Goal: Task Accomplishment & Management: Complete application form

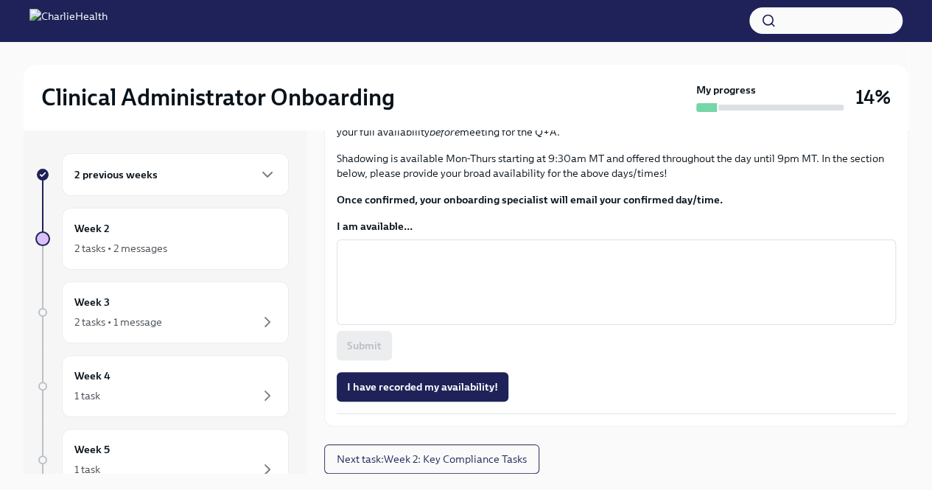
scroll to position [974, 0]
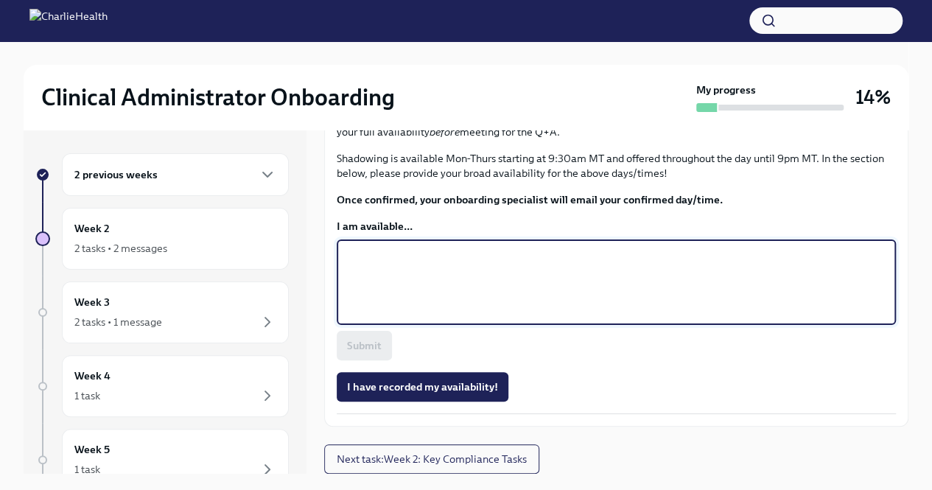
click at [533, 259] on textarea "I am available..." at bounding box center [617, 282] width 542 height 71
click at [261, 176] on icon "button" at bounding box center [268, 175] width 18 height 18
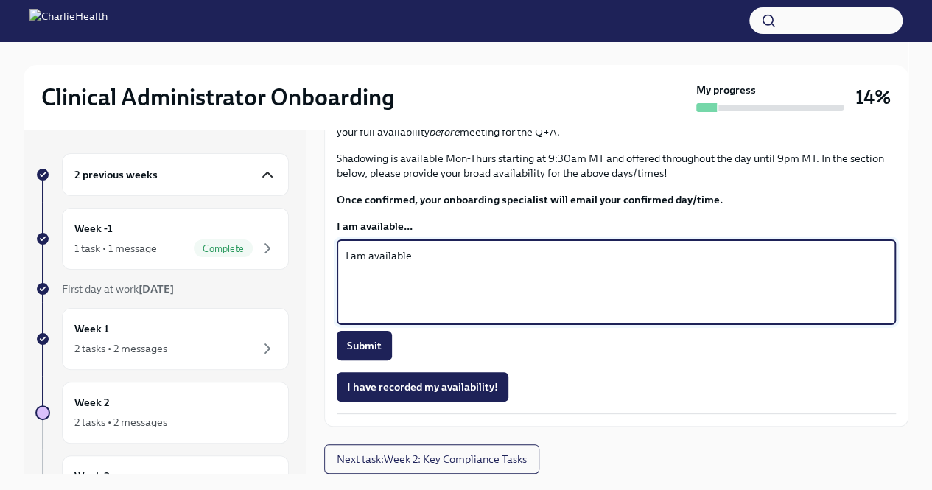
click at [426, 263] on textarea "I am available" at bounding box center [617, 282] width 542 height 71
type textarea "I am available [DATE] 10/08-[DATE] [DATE] 4:00pm MT - 9:00pm MT"
click at [375, 353] on span "Submit" at bounding box center [364, 345] width 35 height 15
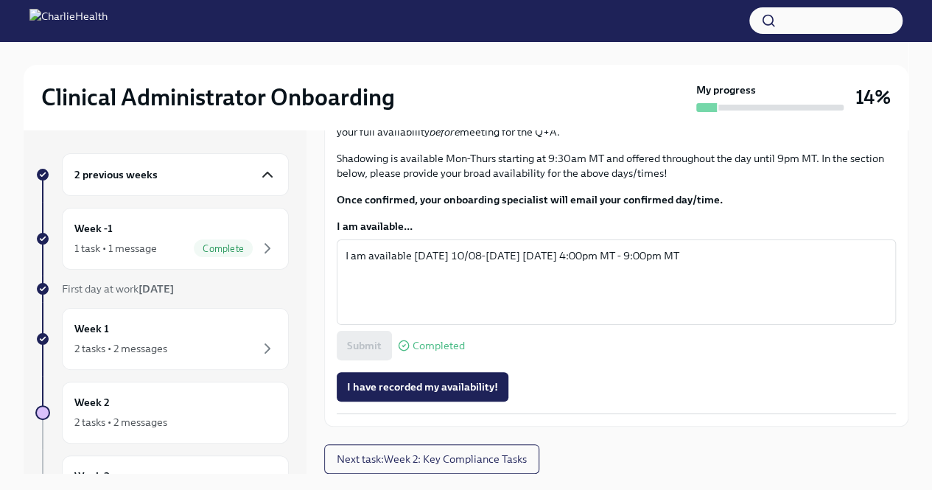
scroll to position [951, 0]
click at [483, 394] on span "I have recorded my availability!" at bounding box center [422, 386] width 151 height 15
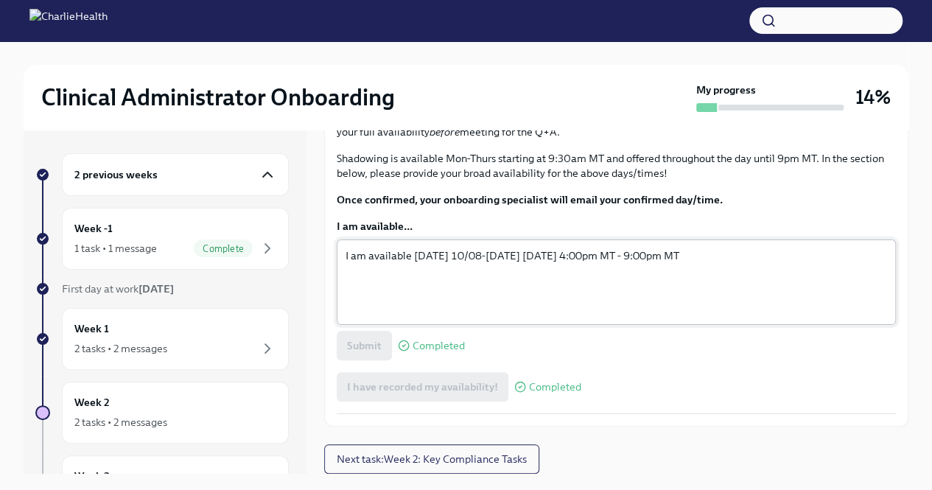
scroll to position [25, 0]
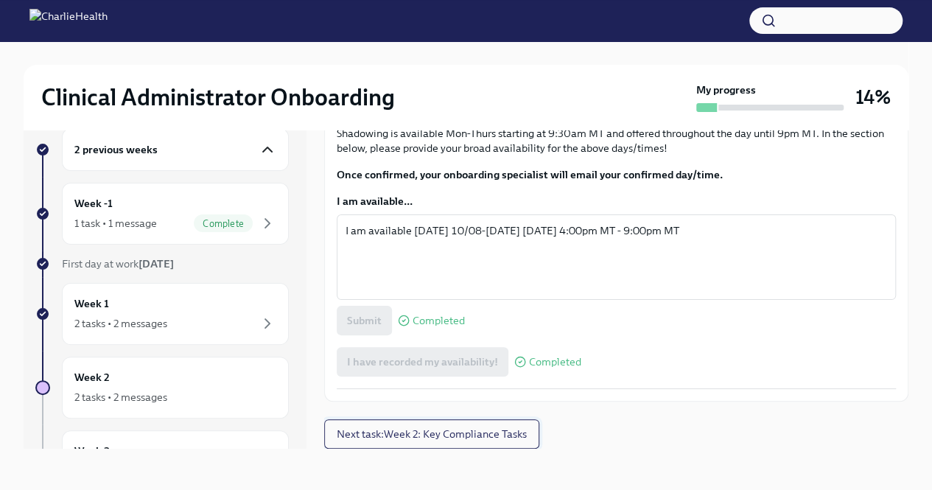
click at [457, 439] on span "Next task : Week 2: Key Compliance Tasks" at bounding box center [432, 434] width 190 height 15
